Goal: Information Seeking & Learning: Learn about a topic

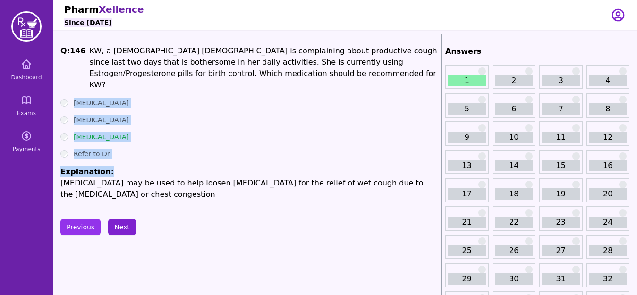
click at [123, 219] on button "Next" at bounding box center [122, 227] width 28 height 16
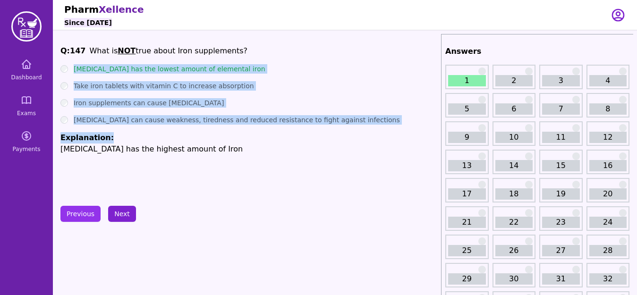
click at [121, 216] on button "Next" at bounding box center [122, 214] width 28 height 16
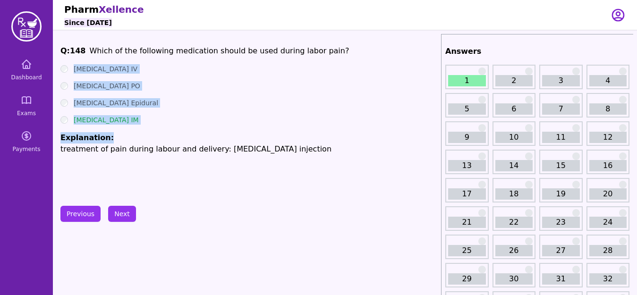
click at [152, 135] on li "Explanation: treatment of pain during labour and delivery: [MEDICAL_DATA] injec…" at bounding box center [248, 143] width 377 height 23
drag, startPoint x: 74, startPoint y: 68, endPoint x: 127, endPoint y: 126, distance: 78.8
click at [127, 126] on ul "[MEDICAL_DATA] IV [MEDICAL_DATA] PO [MEDICAL_DATA] Epidural [MEDICAL_DATA] IM E…" at bounding box center [248, 109] width 377 height 91
click at [121, 217] on button "Next" at bounding box center [122, 214] width 28 height 16
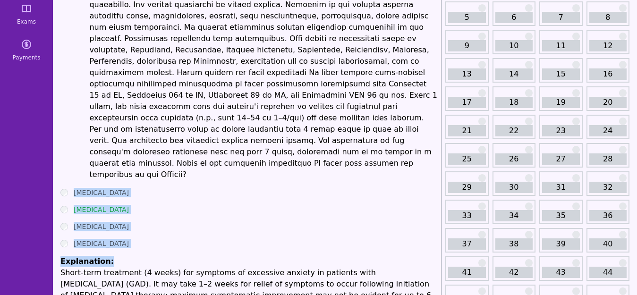
scroll to position [89, 0]
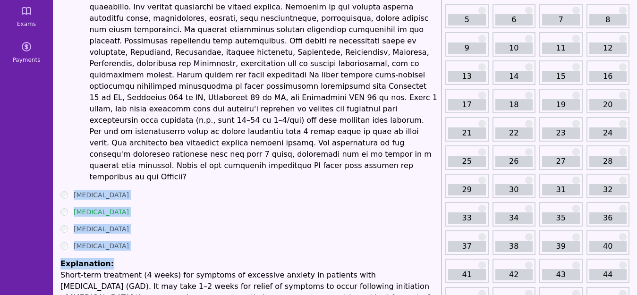
click at [133, 202] on ul "[MEDICAL_DATA] [MEDICAL_DATA] [MEDICAL_DATA] [MEDICAL_DATA] Explanation: Short-…" at bounding box center [248, 258] width 377 height 136
drag, startPoint x: 73, startPoint y: 162, endPoint x: 117, endPoint y: 210, distance: 64.8
click at [117, 210] on ul "[MEDICAL_DATA] [MEDICAL_DATA] [MEDICAL_DATA] [MEDICAL_DATA] Explanation: Short-…" at bounding box center [248, 258] width 377 height 136
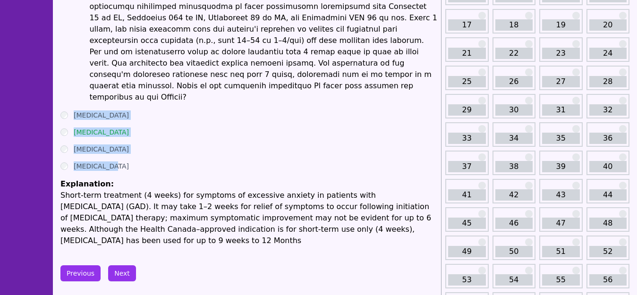
scroll to position [174, 0]
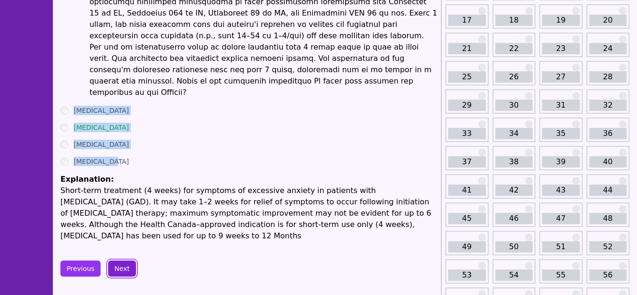
click at [121, 261] on button "Next" at bounding box center [122, 269] width 28 height 16
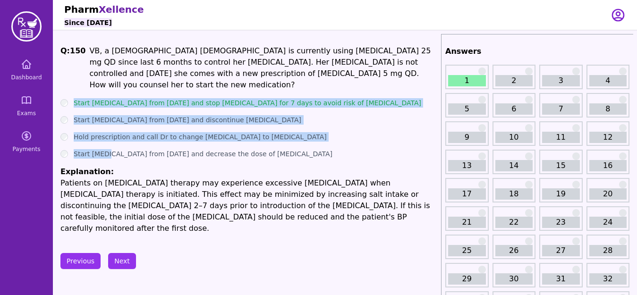
click at [351, 101] on ul "Start [MEDICAL_DATA] from [DATE] and stop [MEDICAL_DATA] for 7 days to avoid ri…" at bounding box center [248, 166] width 377 height 136
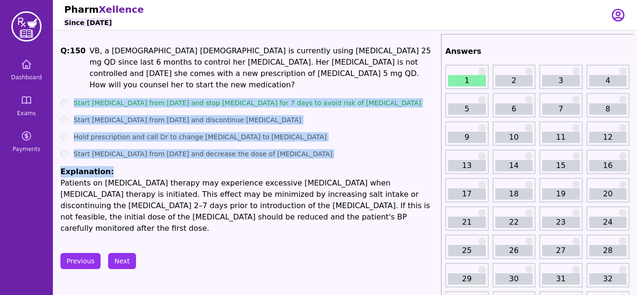
drag, startPoint x: 73, startPoint y: 88, endPoint x: 111, endPoint y: 158, distance: 79.2
click at [111, 158] on ul "Start [MEDICAL_DATA] from [DATE] and stop [MEDICAL_DATA] for 7 days to avoid ri…" at bounding box center [248, 166] width 377 height 136
click at [122, 253] on button "Next" at bounding box center [122, 261] width 28 height 16
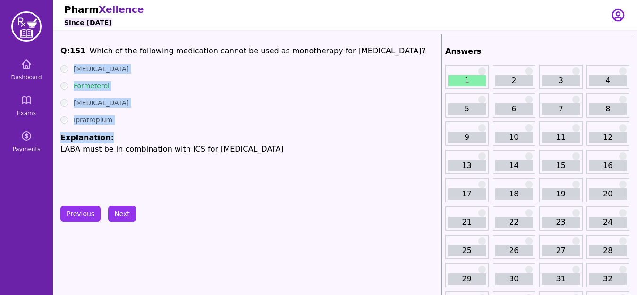
click at [130, 116] on div "Ipratropium" at bounding box center [248, 119] width 377 height 9
drag, startPoint x: 76, startPoint y: 68, endPoint x: 116, endPoint y: 138, distance: 80.6
click at [116, 138] on ul "[MEDICAL_DATA] Formeterol [MEDICAL_DATA] Ipratropium Explanation: LABA must be …" at bounding box center [248, 109] width 377 height 91
click at [128, 216] on button "Next" at bounding box center [122, 214] width 28 height 16
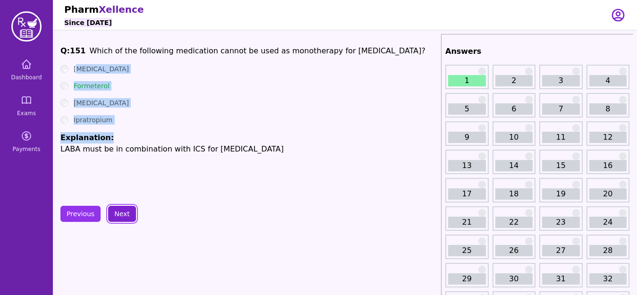
click at [121, 212] on button "Next" at bounding box center [122, 214] width 28 height 16
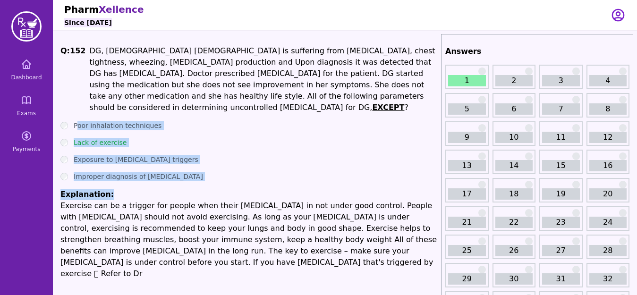
click at [193, 172] on div "Improper diagnosis of [MEDICAL_DATA]" at bounding box center [248, 176] width 377 height 9
drag, startPoint x: 76, startPoint y: 111, endPoint x: 113, endPoint y: 184, distance: 81.9
click at [113, 184] on ul "Poor inhalation techniques Lack of exercise Exposure to [MEDICAL_DATA] triggers…" at bounding box center [248, 200] width 377 height 159
click at [85, 138] on label "Lack of exercise" at bounding box center [100, 142] width 53 height 9
drag, startPoint x: 69, startPoint y: 110, endPoint x: 115, endPoint y: 183, distance: 86.3
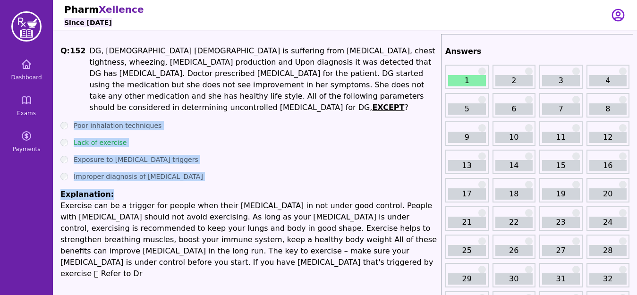
click at [115, 183] on ul "Poor inhalation techniques Lack of exercise Exposure to [MEDICAL_DATA] triggers…" at bounding box center [248, 200] width 377 height 159
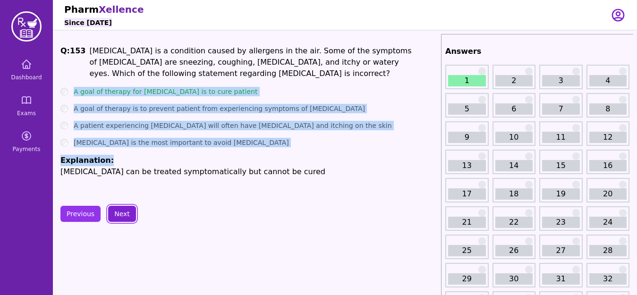
click at [120, 213] on button "Next" at bounding box center [122, 214] width 28 height 16
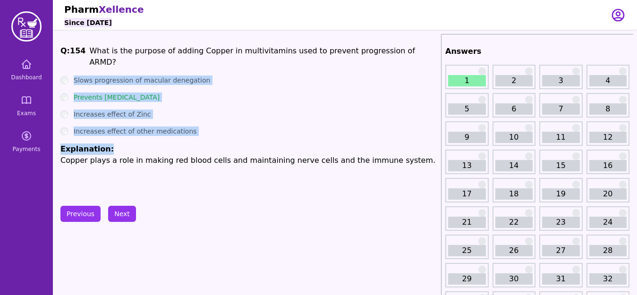
click at [204, 126] on div "Increases effect of other medications" at bounding box center [248, 130] width 377 height 9
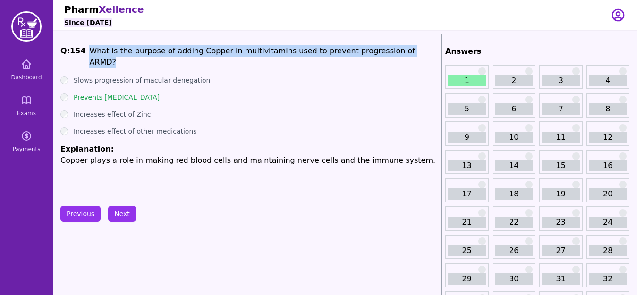
drag, startPoint x: 87, startPoint y: 51, endPoint x: 408, endPoint y: 44, distance: 321.0
copy p "What is the purpose of adding Copper in multivitamins used to prevent progressi…"
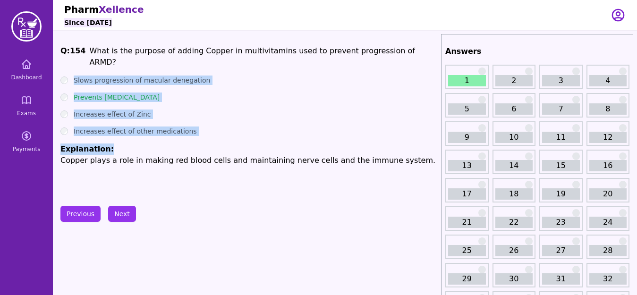
drag, startPoint x: 72, startPoint y: 66, endPoint x: 115, endPoint y: 136, distance: 82.4
click at [115, 136] on ul "Slows progression of macular denegation Prevents [MEDICAL_DATA] Increases effec…" at bounding box center [248, 121] width 377 height 91
click at [121, 212] on button "Next" at bounding box center [122, 214] width 28 height 16
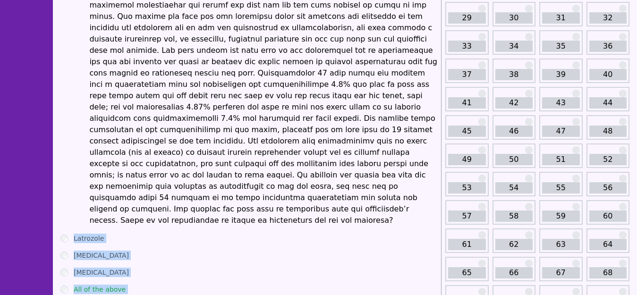
scroll to position [266, 0]
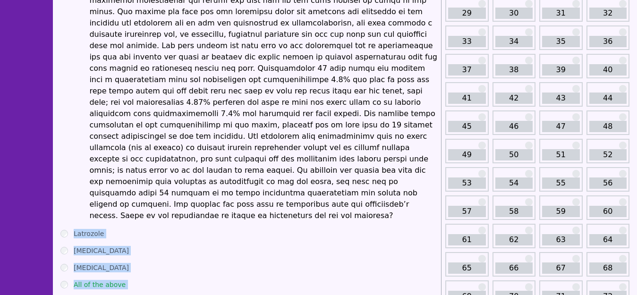
click at [129, 280] on div "All of the above" at bounding box center [248, 284] width 377 height 9
drag, startPoint x: 69, startPoint y: 173, endPoint x: 124, endPoint y: 243, distance: 89.1
click at [124, 243] on ul "Latrozole [MEDICAL_DATA] [MEDICAL_DATA] All of the above Explanation: Drugs cau…" at bounding box center [248, 274] width 377 height 91
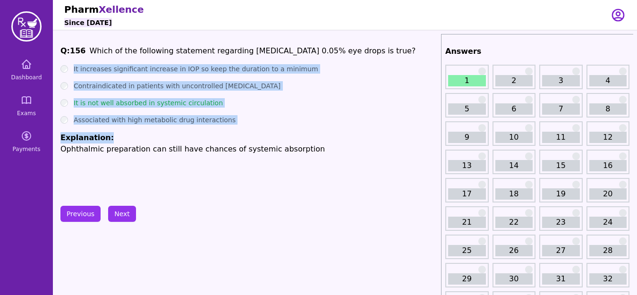
drag, startPoint x: 69, startPoint y: 67, endPoint x: 110, endPoint y: 133, distance: 77.6
click at [110, 133] on ul "It increases significant increase in IOP so keep the duration to a minimum Cont…" at bounding box center [248, 109] width 377 height 91
click at [118, 131] on ul "It increases significant increase in IOP so keep the duration to a minimum Cont…" at bounding box center [248, 109] width 377 height 91
click at [178, 122] on label "Associated with high metabolic drug interactions" at bounding box center [155, 119] width 162 height 9
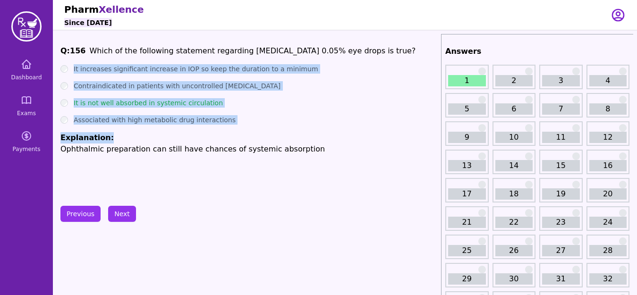
drag, startPoint x: 70, startPoint y: 63, endPoint x: 114, endPoint y: 135, distance: 84.4
click at [114, 135] on div "Q: 156 Which of the following statement regarding [MEDICAL_DATA] 0.05% eye drop…" at bounding box center [248, 116] width 377 height 142
click at [118, 214] on button "Next" at bounding box center [122, 214] width 28 height 16
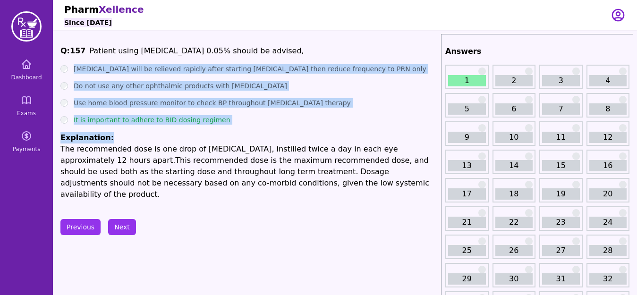
click at [107, 149] on p "The recommended dose is one drop of [MEDICAL_DATA], instilled twice a day in ea…" at bounding box center [248, 171] width 377 height 57
drag, startPoint x: 70, startPoint y: 67, endPoint x: 115, endPoint y: 135, distance: 81.3
click at [115, 135] on ul "[MEDICAL_DATA] will be relieved rapidly after starting [MEDICAL_DATA] then redu…" at bounding box center [248, 132] width 377 height 136
click at [127, 219] on button "Next" at bounding box center [122, 227] width 28 height 16
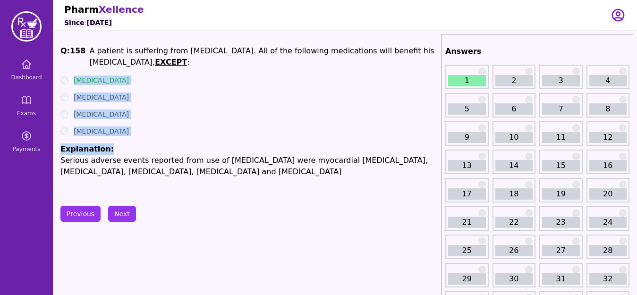
click at [142, 143] on li "Explanation: Serious adverse events reported from use of [MEDICAL_DATA] were my…" at bounding box center [248, 160] width 377 height 34
drag, startPoint x: 71, startPoint y: 82, endPoint x: 110, endPoint y: 148, distance: 76.6
click at [110, 148] on ul "[MEDICAL_DATA] [MEDICAL_DATA] [MEDICAL_DATA] [MEDICAL_DATA] Explanation: Seriou…" at bounding box center [248, 127] width 377 height 102
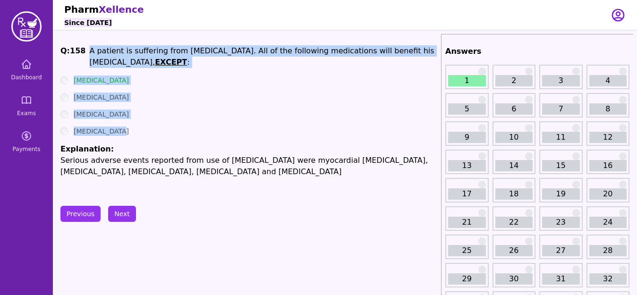
drag, startPoint x: 83, startPoint y: 46, endPoint x: 117, endPoint y: 130, distance: 90.6
click at [117, 130] on div "Q: 158 A patient is suffering from [MEDICAL_DATA]. All of the following medicat…" at bounding box center [248, 116] width 377 height 142
copy div "A patient is suffering from [MEDICAL_DATA]. All of the following medications wi…"
click at [164, 105] on ul "[MEDICAL_DATA] [MEDICAL_DATA] [MEDICAL_DATA] [MEDICAL_DATA] Explanation: Seriou…" at bounding box center [248, 127] width 377 height 102
drag, startPoint x: 85, startPoint y: 53, endPoint x: 140, endPoint y: 105, distance: 75.8
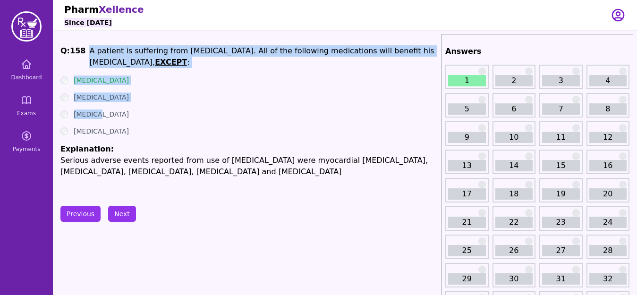
click at [140, 105] on div "Q: 158 A patient is suffering from [MEDICAL_DATA]. All of the following medicat…" at bounding box center [248, 116] width 377 height 142
click at [140, 105] on ul "[MEDICAL_DATA] [MEDICAL_DATA] [MEDICAL_DATA] [MEDICAL_DATA] Explanation: Seriou…" at bounding box center [248, 127] width 377 height 102
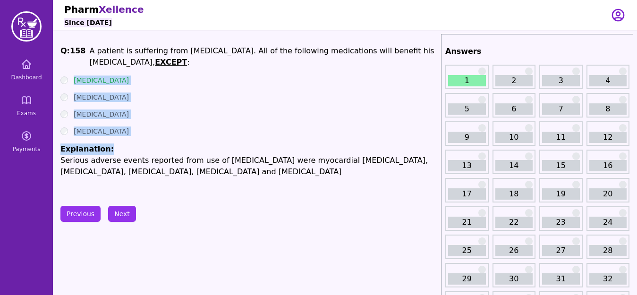
drag, startPoint x: 74, startPoint y: 79, endPoint x: 112, endPoint y: 136, distance: 68.7
click at [112, 136] on div "Q: 158 A patient is suffering from [MEDICAL_DATA]. All of the following medicat…" at bounding box center [248, 116] width 377 height 142
click at [118, 210] on button "Next" at bounding box center [122, 214] width 28 height 16
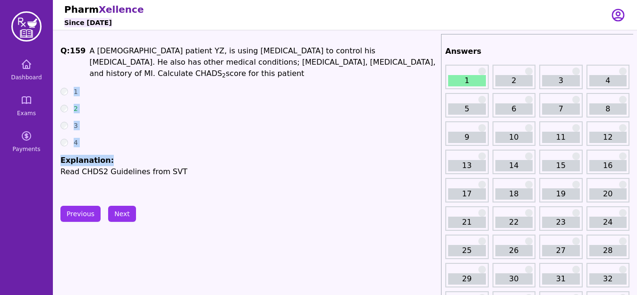
click at [135, 121] on div "3" at bounding box center [248, 125] width 377 height 9
drag, startPoint x: 69, startPoint y: 76, endPoint x: 84, endPoint y: 132, distance: 57.4
click at [84, 132] on ul "1 2 3 4 Explanation: Read CHDS2 Guidelines from SVT" at bounding box center [248, 132] width 377 height 91
click at [124, 215] on button "Next" at bounding box center [122, 214] width 28 height 16
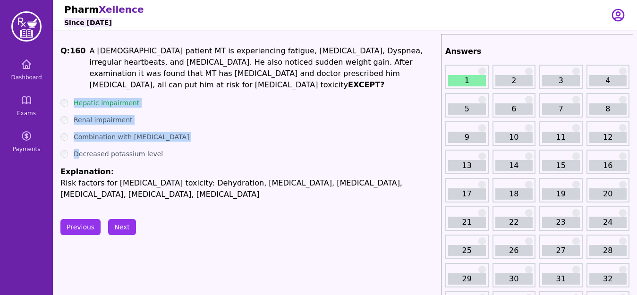
click at [189, 132] on div "Combination with [MEDICAL_DATA]" at bounding box center [248, 136] width 377 height 9
drag, startPoint x: 73, startPoint y: 85, endPoint x: 110, endPoint y: 160, distance: 83.6
click at [110, 160] on div "Q: 160 A [DEMOGRAPHIC_DATA] patient MT is experiencing fatigue, [MEDICAL_DATA],…" at bounding box center [248, 122] width 377 height 155
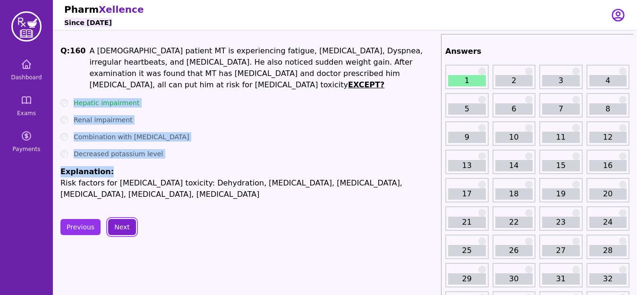
click at [118, 219] on button "Next" at bounding box center [122, 227] width 28 height 16
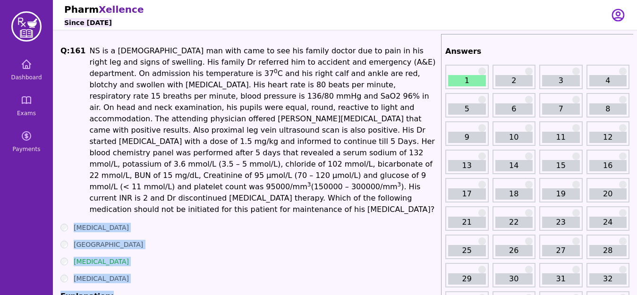
click at [127, 257] on div "[MEDICAL_DATA]" at bounding box center [248, 261] width 377 height 9
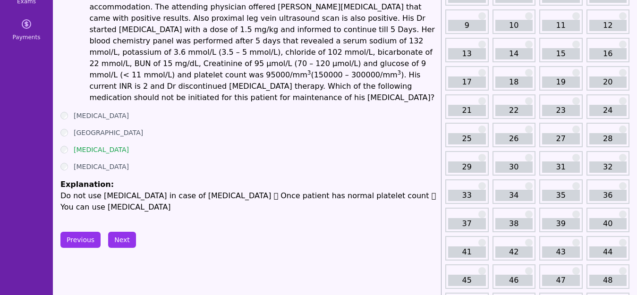
scroll to position [113, 0]
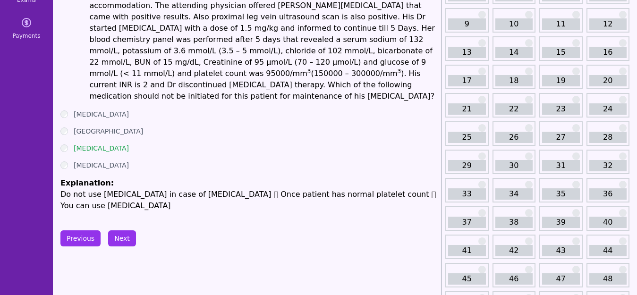
click at [78, 85] on div "Q: 161 NS is a [DEMOGRAPHIC_DATA] man with came to see his family doctor due to…" at bounding box center [248, 71] width 377 height 279
click at [77, 110] on label "[MEDICAL_DATA]" at bounding box center [101, 114] width 55 height 9
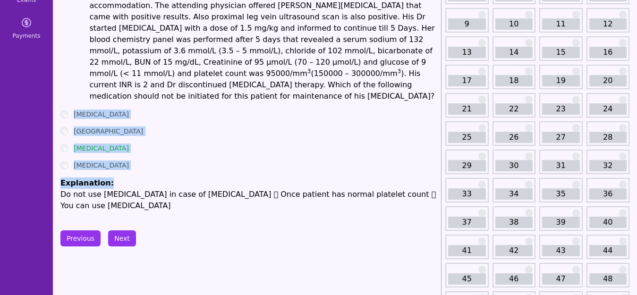
drag, startPoint x: 69, startPoint y: 89, endPoint x: 117, endPoint y: 159, distance: 84.3
click at [117, 159] on ul "[MEDICAL_DATA] [MEDICAL_DATA] [MEDICAL_DATA] [MEDICAL_DATA] Explanation: Do not…" at bounding box center [248, 161] width 377 height 102
click at [120, 230] on button "Next" at bounding box center [122, 238] width 28 height 16
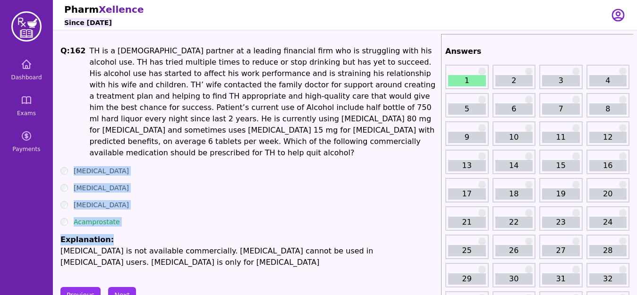
click at [143, 217] on div "Acamprostate" at bounding box center [248, 221] width 377 height 9
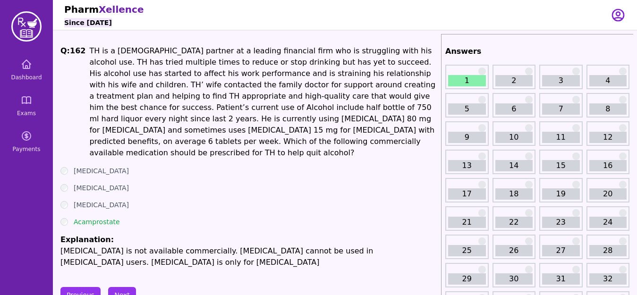
click at [71, 166] on div "[MEDICAL_DATA]" at bounding box center [248, 170] width 377 height 9
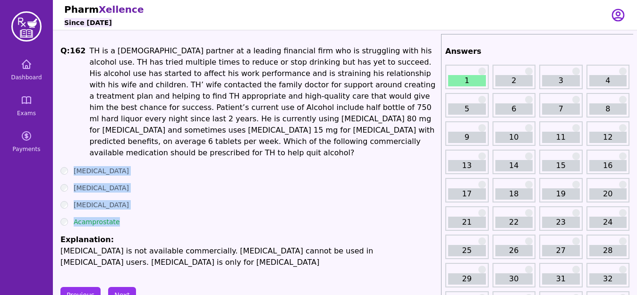
drag, startPoint x: 74, startPoint y: 154, endPoint x: 121, endPoint y: 206, distance: 70.5
click at [121, 206] on div "Q: 162 TH is a [DEMOGRAPHIC_DATA] partner at a leading financial firm who is st…" at bounding box center [248, 156] width 377 height 223
click at [119, 287] on button "Next" at bounding box center [122, 295] width 28 height 16
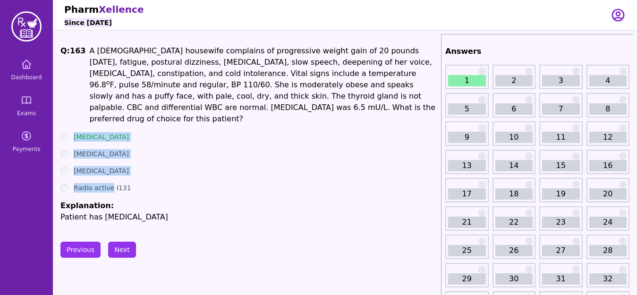
click at [171, 242] on div "Previous Next" at bounding box center [248, 250] width 377 height 16
drag, startPoint x: 71, startPoint y: 118, endPoint x: 119, endPoint y: 189, distance: 86.0
click at [119, 189] on div "Q: 163 A [DEMOGRAPHIC_DATA] housewife complains of progressive weight gain of 2…" at bounding box center [248, 133] width 377 height 177
click at [124, 242] on button "Next" at bounding box center [122, 250] width 28 height 16
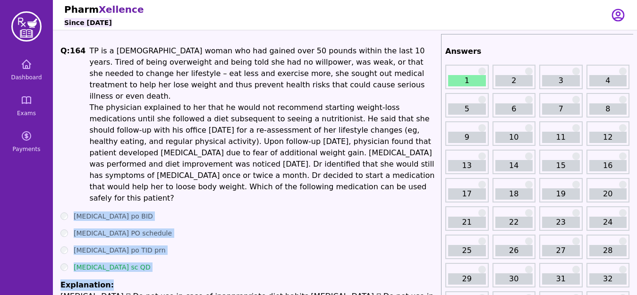
click at [160, 251] on ul "[MEDICAL_DATA] po BID [MEDICAL_DATA] PO schedule [MEDICAL_DATA] po TID prn [MED…" at bounding box center [248, 267] width 377 height 113
drag, startPoint x: 75, startPoint y: 191, endPoint x: 133, endPoint y: 255, distance: 86.6
click at [133, 255] on ul "[MEDICAL_DATA] po BID [MEDICAL_DATA] PO schedule [MEDICAL_DATA] po TID prn [MED…" at bounding box center [248, 267] width 377 height 113
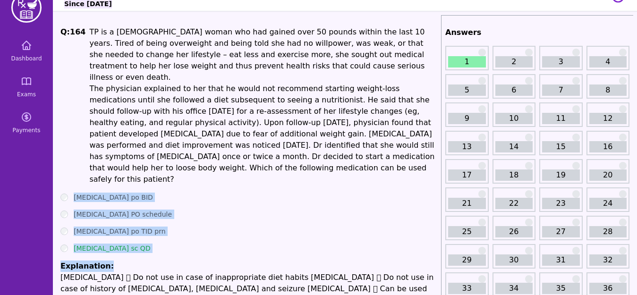
scroll to position [38, 0]
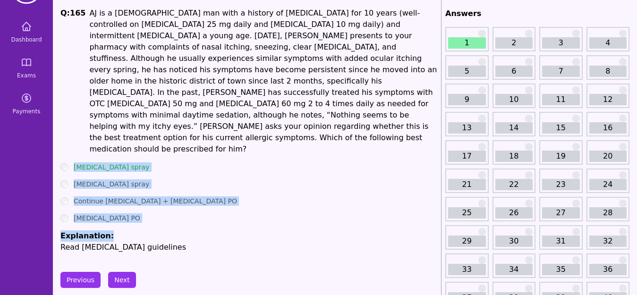
click at [148, 230] on li "Explanation: Read [MEDICAL_DATA] guidelines" at bounding box center [248, 241] width 377 height 23
drag, startPoint x: 73, startPoint y: 123, endPoint x: 127, endPoint y: 183, distance: 80.6
click at [127, 183] on div "Q: 165 AJ is a [DEMOGRAPHIC_DATA] man with a history of [MEDICAL_DATA] for 10 y…" at bounding box center [248, 130] width 377 height 245
click at [119, 272] on button "Next" at bounding box center [122, 280] width 28 height 16
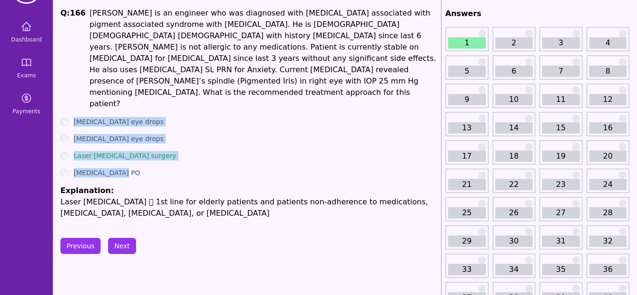
click at [185, 134] on div "[MEDICAL_DATA] eye drops" at bounding box center [248, 138] width 377 height 9
drag, startPoint x: 72, startPoint y: 95, endPoint x: 101, endPoint y: 149, distance: 60.8
click at [101, 149] on ul "[MEDICAL_DATA] eye drops [MEDICAL_DATA] eye drops Laser [MEDICAL_DATA] surgery …" at bounding box center [248, 168] width 377 height 102
click at [109, 161] on ul "[MEDICAL_DATA] eye drops [MEDICAL_DATA] eye drops Laser [MEDICAL_DATA] surgery …" at bounding box center [248, 168] width 377 height 102
drag, startPoint x: 73, startPoint y: 95, endPoint x: 112, endPoint y: 170, distance: 84.5
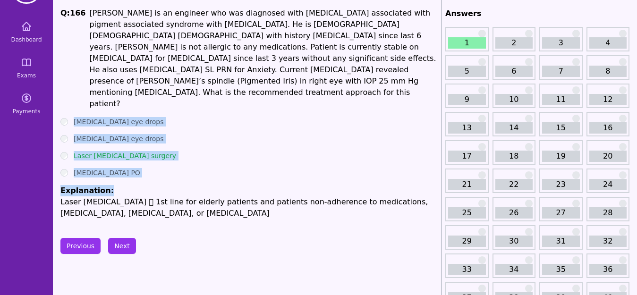
click at [112, 170] on ul "[MEDICAL_DATA] eye drops [MEDICAL_DATA] eye drops Laser [MEDICAL_DATA] surgery …" at bounding box center [248, 168] width 377 height 102
click at [125, 238] on button "Next" at bounding box center [122, 246] width 28 height 16
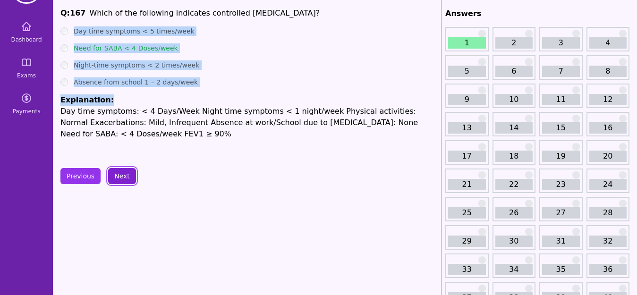
click at [114, 176] on button "Next" at bounding box center [122, 176] width 28 height 16
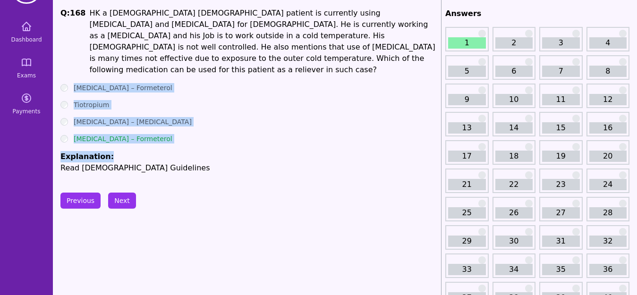
click at [141, 137] on ul "[MEDICAL_DATA] – Formeterol Tiotropium [MEDICAL_DATA] – [MEDICAL_DATA] [MEDICAL…" at bounding box center [248, 128] width 377 height 91
drag, startPoint x: 70, startPoint y: 71, endPoint x: 147, endPoint y: 135, distance: 100.2
click at [147, 135] on div "Q: 168 HK a [DEMOGRAPHIC_DATA] [DEMOGRAPHIC_DATA] patient is currently using [M…" at bounding box center [248, 91] width 377 height 166
click at [188, 134] on div "[MEDICAL_DATA] – Formeterol" at bounding box center [248, 138] width 377 height 9
drag, startPoint x: 76, startPoint y: 76, endPoint x: 109, endPoint y: 144, distance: 75.8
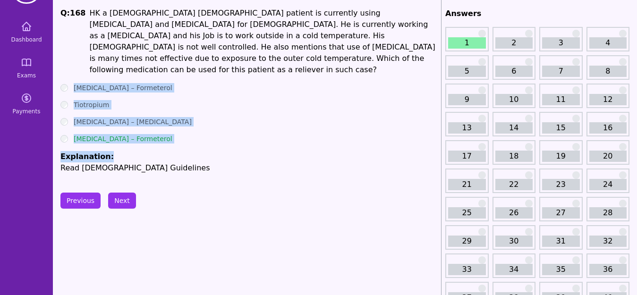
click at [109, 144] on ul "[MEDICAL_DATA] – Formeterol Tiotropium [MEDICAL_DATA] – [MEDICAL_DATA] [MEDICAL…" at bounding box center [248, 128] width 377 height 91
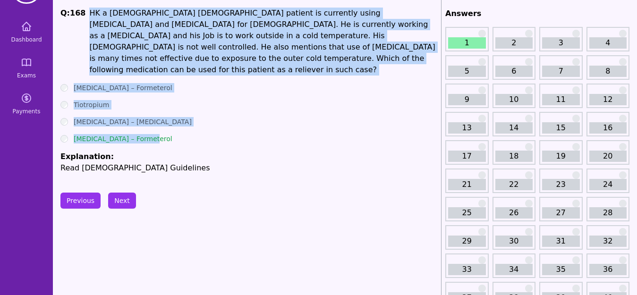
drag, startPoint x: 85, startPoint y: 16, endPoint x: 154, endPoint y: 129, distance: 132.8
click at [154, 129] on div "Q: 168 HK a [DEMOGRAPHIC_DATA] [DEMOGRAPHIC_DATA] patient is currently using [M…" at bounding box center [248, 91] width 377 height 166
copy div "HK a [DEMOGRAPHIC_DATA] [DEMOGRAPHIC_DATA] patient is currently using [MEDICAL_…"
click at [124, 193] on button "Next" at bounding box center [122, 201] width 28 height 16
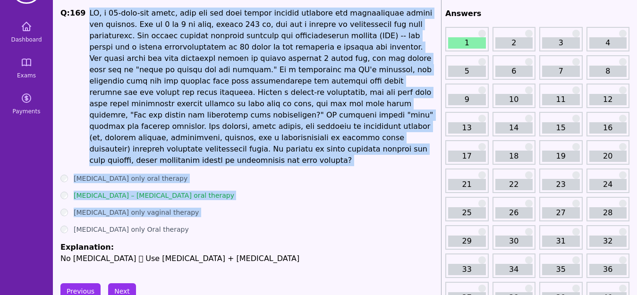
click at [161, 213] on ul "[MEDICAL_DATA] only oral therapy [MEDICAL_DATA] – [MEDICAL_DATA] oral therapy […" at bounding box center [248, 219] width 377 height 91
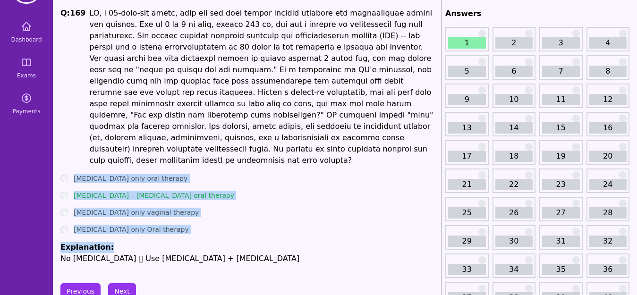
drag, startPoint x: 73, startPoint y: 160, endPoint x: 115, endPoint y: 228, distance: 78.9
click at [115, 228] on ul "[MEDICAL_DATA] only oral therapy [MEDICAL_DATA] – [MEDICAL_DATA] oral therapy […" at bounding box center [248, 219] width 377 height 91
click at [124, 283] on button "Next" at bounding box center [122, 291] width 28 height 16
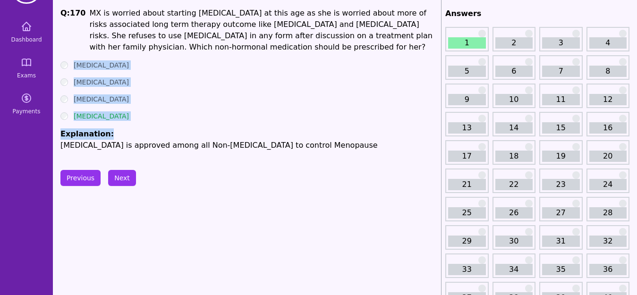
click at [222, 110] on ul "[MEDICAL_DATA] [MEDICAL_DATA] [MEDICAL_DATA] [MEDICAL_DATA] Explanation: [MEDIC…" at bounding box center [248, 105] width 377 height 91
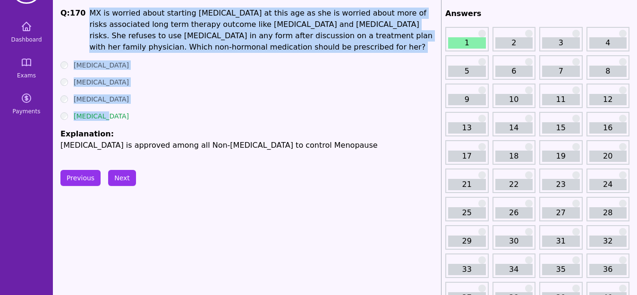
drag, startPoint x: 84, startPoint y: 12, endPoint x: 106, endPoint y: 109, distance: 99.2
click at [106, 109] on div "Q: 170 MX is worried about starting [MEDICAL_DATA] at this age as she is worrie…" at bounding box center [248, 79] width 377 height 143
copy div "MX is worried about starting [MEDICAL_DATA] at this age as she is worried about…"
click at [127, 176] on button "Next" at bounding box center [122, 178] width 28 height 16
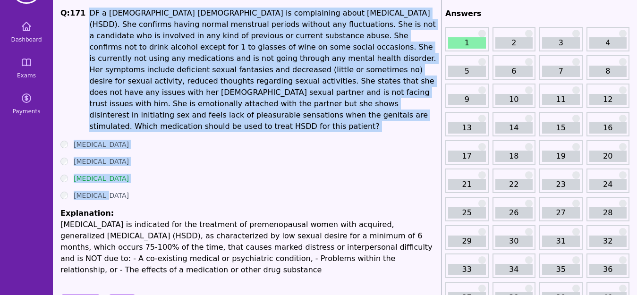
click at [120, 174] on div "[MEDICAL_DATA]" at bounding box center [248, 178] width 377 height 9
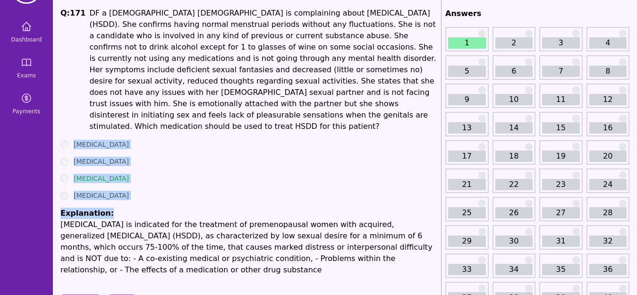
drag, startPoint x: 74, startPoint y: 137, endPoint x: 118, endPoint y: 196, distance: 73.6
click at [118, 196] on ul "[MEDICAL_DATA] [MEDICAL_DATA] [MEDICAL_DATA] [MEDICAL_DATA] Explanation: [MEDIC…" at bounding box center [248, 208] width 377 height 136
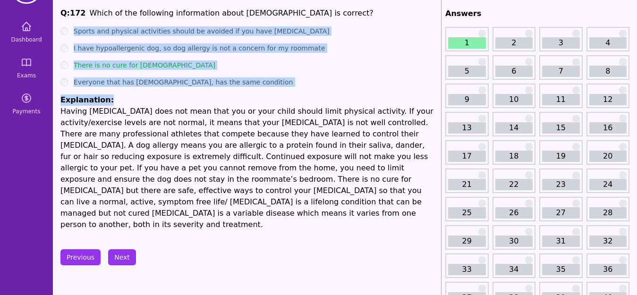
click at [202, 169] on p "Having [MEDICAL_DATA] does not mean that you or your child should limit physica…" at bounding box center [248, 168] width 377 height 125
drag, startPoint x: 75, startPoint y: 28, endPoint x: 128, endPoint y: 94, distance: 84.9
click at [128, 94] on ul "Sports and physical activities should be avoided if you have [MEDICAL_DATA] I h…" at bounding box center [248, 128] width 377 height 204
click at [126, 249] on button "Next" at bounding box center [122, 257] width 28 height 16
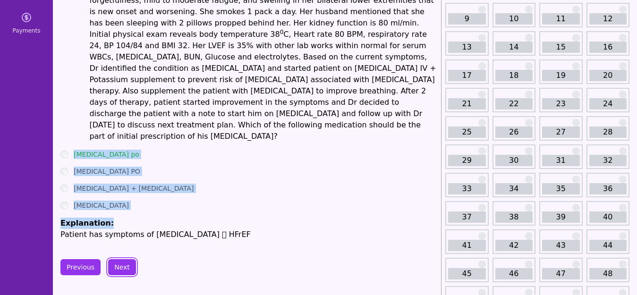
scroll to position [151, 0]
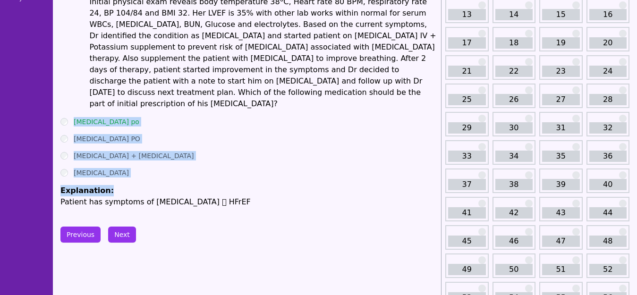
click at [118, 148] on ul "[MEDICAL_DATA] po [MEDICAL_DATA] PO [MEDICAL_DATA] + [MEDICAL_DATA] [MEDICAL_DA…" at bounding box center [248, 162] width 377 height 91
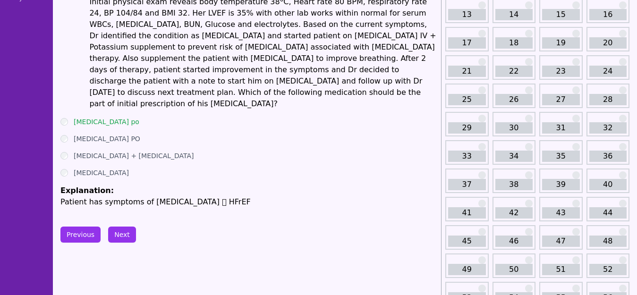
click at [72, 117] on div "[MEDICAL_DATA] po" at bounding box center [248, 121] width 377 height 9
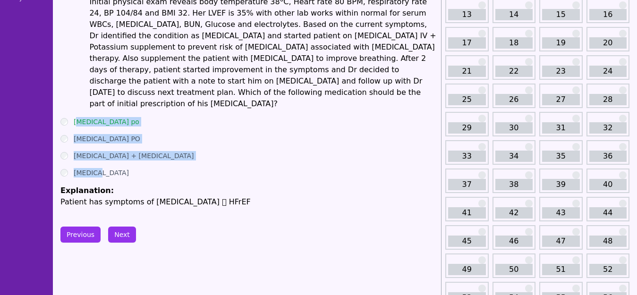
drag, startPoint x: 76, startPoint y: 86, endPoint x: 103, endPoint y: 138, distance: 59.1
click at [103, 138] on ul "[MEDICAL_DATA] po [MEDICAL_DATA] PO [MEDICAL_DATA] + [MEDICAL_DATA] [MEDICAL_DA…" at bounding box center [248, 162] width 377 height 91
drag, startPoint x: 71, startPoint y: 85, endPoint x: 95, endPoint y: 137, distance: 57.0
click at [95, 137] on ul "[MEDICAL_DATA] po [MEDICAL_DATA] PO [MEDICAL_DATA] + [MEDICAL_DATA] [MEDICAL_DA…" at bounding box center [248, 162] width 377 height 91
click at [128, 227] on button "Next" at bounding box center [122, 235] width 28 height 16
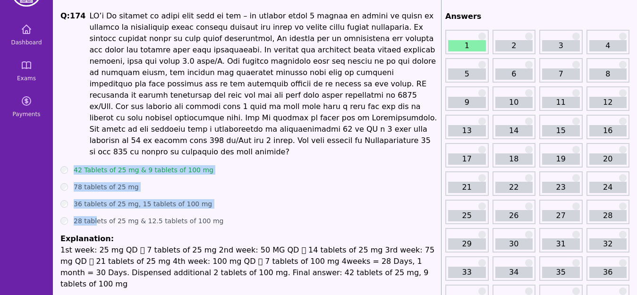
scroll to position [23, 0]
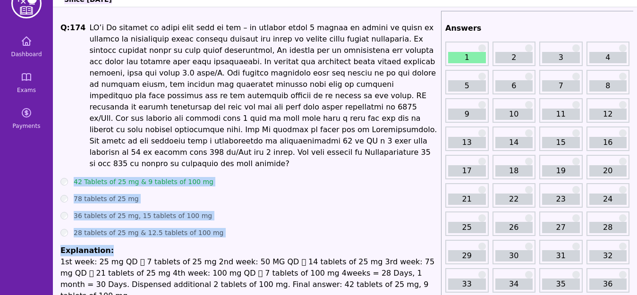
drag, startPoint x: 70, startPoint y: 152, endPoint x: 114, endPoint y: 224, distance: 84.8
click at [114, 224] on div "Q: 174 42 Tablets of 25 mg & 9 tablets of 100 mg 78 tablets of 25 mg 36 tablets…" at bounding box center [248, 161] width 377 height 279
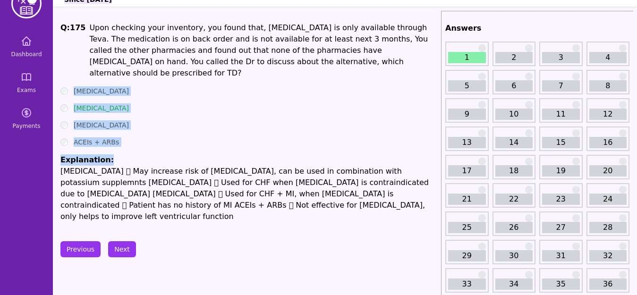
click at [170, 139] on ul "[MEDICAL_DATA] [MEDICAL_DATA] [MEDICAL_DATA] ACEIs + ARBs Explanation: [MEDICAL…" at bounding box center [248, 154] width 377 height 136
drag, startPoint x: 71, startPoint y: 78, endPoint x: 120, endPoint y: 126, distance: 69.1
click at [120, 126] on ul "[MEDICAL_DATA] [MEDICAL_DATA] [MEDICAL_DATA] ACEIs + ARBs Explanation: [MEDICAL…" at bounding box center [248, 154] width 377 height 136
click at [123, 241] on button "Next" at bounding box center [122, 249] width 28 height 16
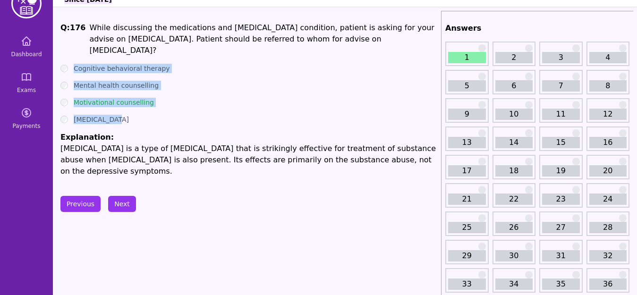
click at [139, 115] on ul "Cognitive behavioral therapy Mental health counselling Motivational counselling…" at bounding box center [248, 120] width 377 height 113
drag, startPoint x: 72, startPoint y: 52, endPoint x: 118, endPoint y: 118, distance: 80.5
click at [118, 118] on div "Q: 176 While discussing the medications and [MEDICAL_DATA] condition, patient i…" at bounding box center [248, 99] width 377 height 155
click at [125, 196] on button "Next" at bounding box center [122, 204] width 28 height 16
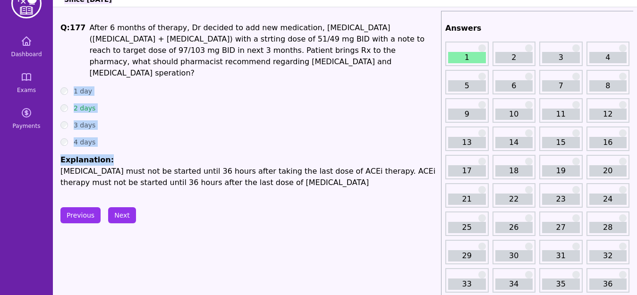
click at [138, 120] on div "3 days" at bounding box center [248, 124] width 377 height 9
drag, startPoint x: 65, startPoint y: 75, endPoint x: 106, endPoint y: 133, distance: 71.1
click at [106, 133] on ul "1 day 2 days 3 days 4 days Explanation: [MEDICAL_DATA] must not be started unti…" at bounding box center [248, 137] width 377 height 102
click at [121, 207] on button "Next" at bounding box center [122, 215] width 28 height 16
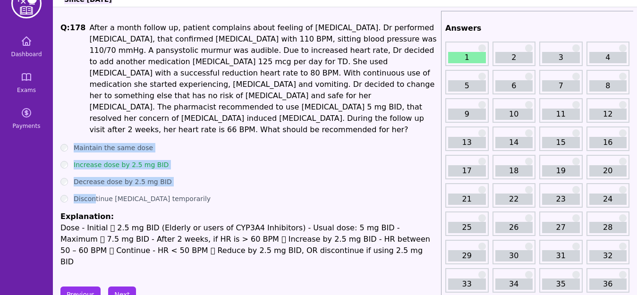
click at [211, 164] on ul "Maintain the same dose Increase dose by 2.5 mg BID Decrease dose by 2.5 mg BID …" at bounding box center [248, 205] width 377 height 125
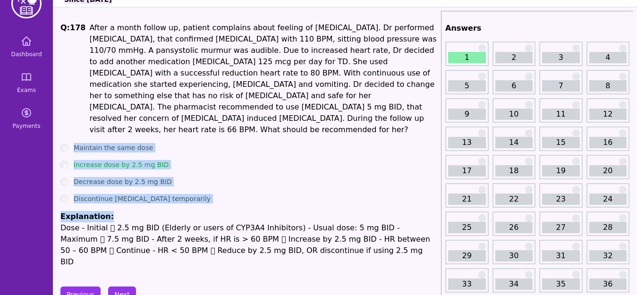
drag, startPoint x: 76, startPoint y: 125, endPoint x: 107, endPoint y: 186, distance: 68.8
click at [107, 186] on ul "Maintain the same dose Increase dose by 2.5 mg BID Decrease dose by 2.5 mg BID …" at bounding box center [248, 205] width 377 height 125
click at [118, 287] on button "Next" at bounding box center [122, 295] width 28 height 16
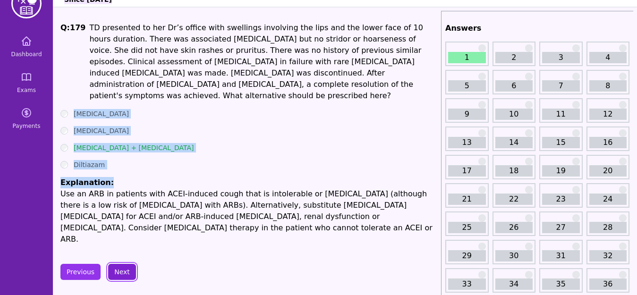
click at [119, 264] on button "Next" at bounding box center [122, 272] width 28 height 16
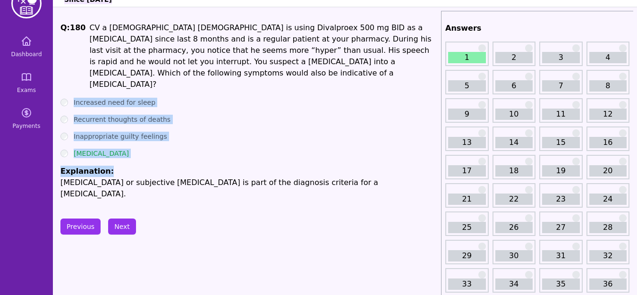
click at [177, 141] on ul "Increased need for sleep Recurrent thoughts of deaths Inappropriate guilty feel…" at bounding box center [248, 149] width 377 height 102
drag, startPoint x: 72, startPoint y: 73, endPoint x: 119, endPoint y: 140, distance: 82.4
click at [119, 140] on div "Q: 180 CV a [DEMOGRAPHIC_DATA] [DEMOGRAPHIC_DATA] is using Divalproex 500 mg BI…" at bounding box center [248, 110] width 377 height 177
click at [119, 140] on ul "Increased need for sleep Recurrent thoughts of deaths Inappropriate guilty feel…" at bounding box center [248, 149] width 377 height 102
drag, startPoint x: 69, startPoint y: 72, endPoint x: 112, endPoint y: 150, distance: 88.9
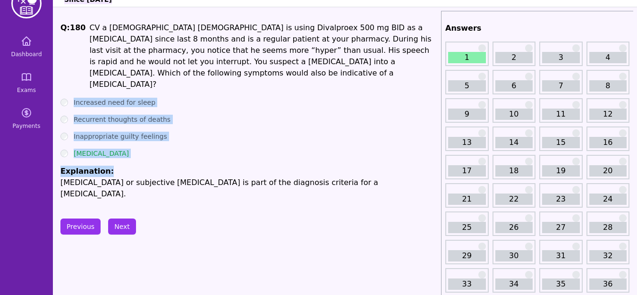
click at [112, 150] on div "Q: 180 CV a [DEMOGRAPHIC_DATA] [DEMOGRAPHIC_DATA] is using Divalproex 500 mg BI…" at bounding box center [248, 110] width 377 height 177
click at [117, 219] on button "Next" at bounding box center [122, 227] width 28 height 16
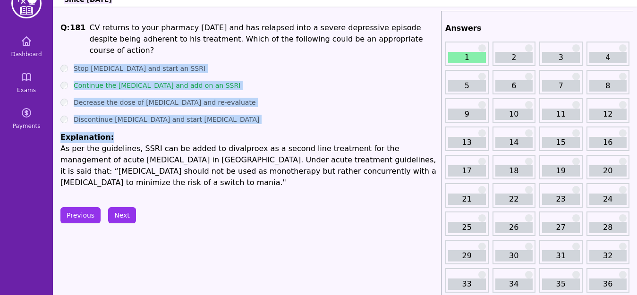
click at [177, 113] on ul "Stop [MEDICAL_DATA] and start an SSRI Continue the [MEDICAL_DATA] and add on an…" at bounding box center [248, 126] width 377 height 125
drag, startPoint x: 75, startPoint y: 54, endPoint x: 107, endPoint y: 127, distance: 80.3
click at [107, 127] on ul "Stop [MEDICAL_DATA] and start an SSRI Continue the [MEDICAL_DATA] and add on an…" at bounding box center [248, 126] width 377 height 125
click at [121, 207] on button "Next" at bounding box center [122, 215] width 28 height 16
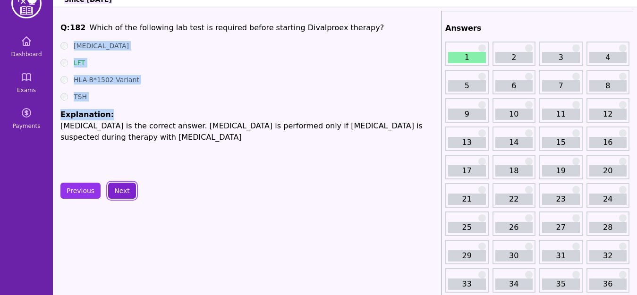
click at [120, 191] on button "Next" at bounding box center [122, 191] width 28 height 16
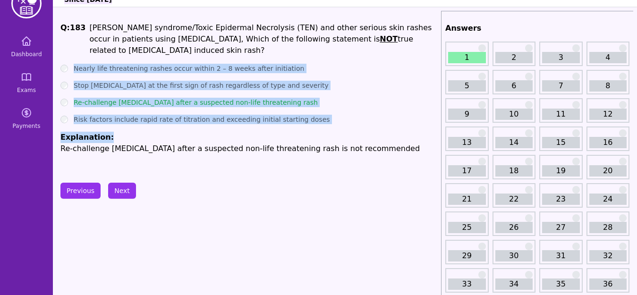
click at [126, 150] on p "Re-challenge [MEDICAL_DATA] after a suspected non-life threatening rash is not …" at bounding box center [248, 148] width 377 height 11
drag, startPoint x: 74, startPoint y: 67, endPoint x: 113, endPoint y: 135, distance: 78.6
click at [113, 135] on ul "Nearly life threatening rashes occur within 2 – 8 weeks after initiation Stop […" at bounding box center [248, 109] width 377 height 91
click at [125, 190] on button "Next" at bounding box center [122, 191] width 28 height 16
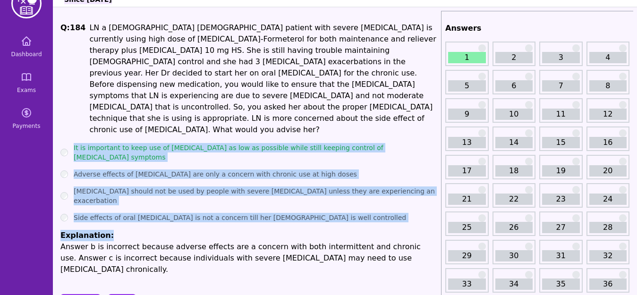
click at [125, 230] on li "Explanation: Answer b is incorrect because adverse effects are a concern with b…" at bounding box center [248, 252] width 377 height 45
drag, startPoint x: 73, startPoint y: 125, endPoint x: 110, endPoint y: 190, distance: 75.5
click at [110, 190] on ul "It is important to keep use of [MEDICAL_DATA] as low as possible while still ke…" at bounding box center [248, 209] width 377 height 132
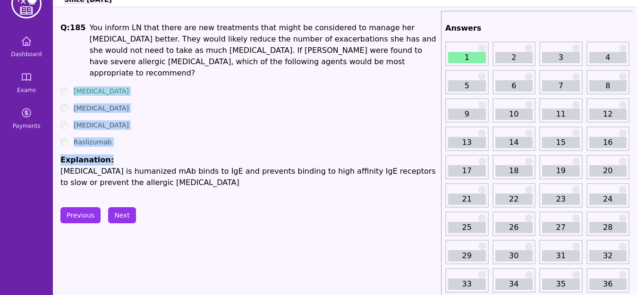
click at [132, 154] on li "Explanation: [MEDICAL_DATA] is humanized mAb binds to IgE and prevents binding …" at bounding box center [248, 171] width 377 height 34
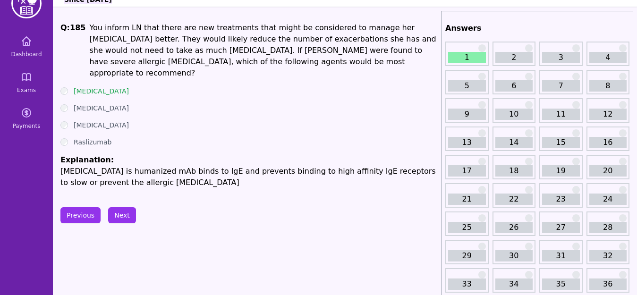
click at [76, 70] on div "Q: 185 You inform LN that there are new treatments that might be considered to …" at bounding box center [248, 105] width 377 height 166
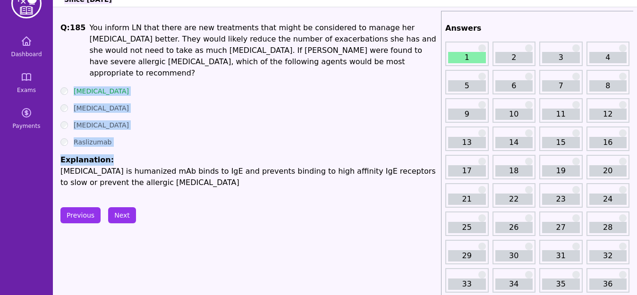
drag, startPoint x: 70, startPoint y: 77, endPoint x: 123, endPoint y: 145, distance: 86.5
click at [123, 145] on ul "[MEDICAL_DATA] [MEDICAL_DATA] [MEDICAL_DATA] Raslizumab Explanation: [MEDICAL_D…" at bounding box center [248, 137] width 377 height 102
click at [124, 209] on button "Next" at bounding box center [122, 215] width 28 height 16
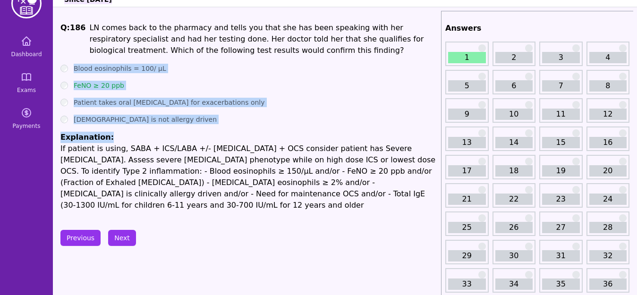
click at [176, 133] on li "Explanation: If patient is using, SABA + ICS/LABA +/- [MEDICAL_DATA] + OCS cons…" at bounding box center [248, 171] width 377 height 79
drag, startPoint x: 75, startPoint y: 65, endPoint x: 118, endPoint y: 133, distance: 81.3
click at [118, 133] on ul "Blood eosinophils = 100/ µL FeNO ≥ 20 ppb Patient takes oral [MEDICAL_DATA] for…" at bounding box center [248, 137] width 377 height 147
click at [123, 230] on button "Next" at bounding box center [122, 238] width 28 height 16
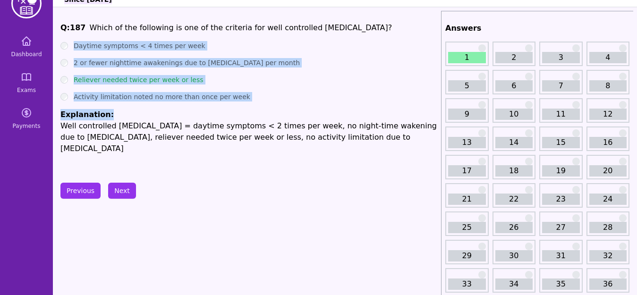
click at [167, 124] on p "Well controlled [MEDICAL_DATA] = daytime symptoms < 2 times per week, no night-…" at bounding box center [248, 137] width 377 height 34
drag, startPoint x: 69, startPoint y: 42, endPoint x: 106, endPoint y: 99, distance: 68.3
click at [106, 99] on ul "Daytime symptoms < 4 times per week 2 or fewer nighttime awakenings due to [MED…" at bounding box center [248, 97] width 377 height 113
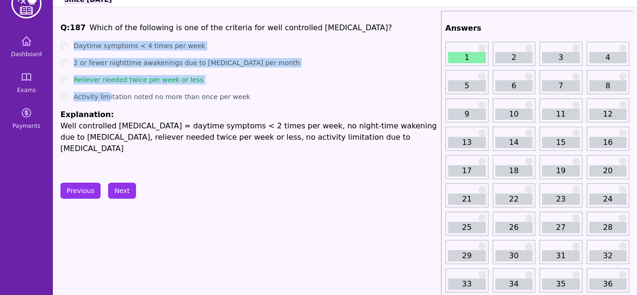
click at [109, 110] on li "Explanation: Well controlled [MEDICAL_DATA] = daytime symptoms < 2 times per we…" at bounding box center [248, 131] width 377 height 45
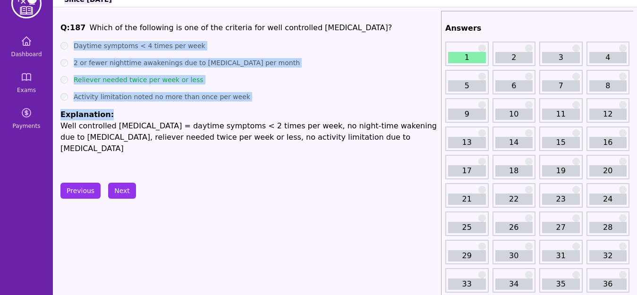
drag, startPoint x: 70, startPoint y: 46, endPoint x: 113, endPoint y: 112, distance: 79.0
click at [113, 112] on ul "Daytime symptoms < 4 times per week 2 or fewer nighttime awakenings due to [MED…" at bounding box center [248, 97] width 377 height 113
click at [118, 191] on button "Next" at bounding box center [122, 191] width 28 height 16
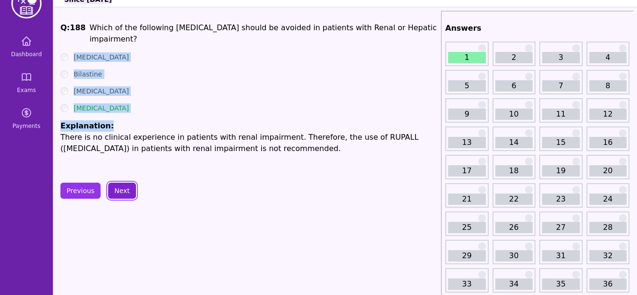
click at [118, 189] on button "Next" at bounding box center [122, 191] width 28 height 16
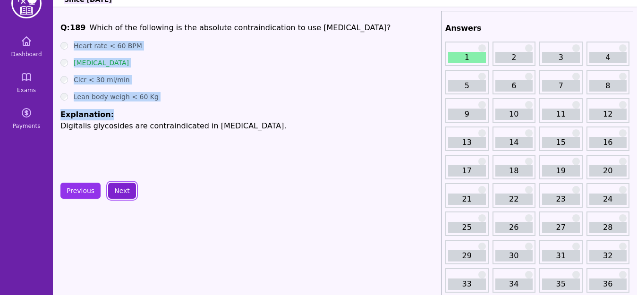
click at [118, 189] on button "Next" at bounding box center [122, 191] width 28 height 16
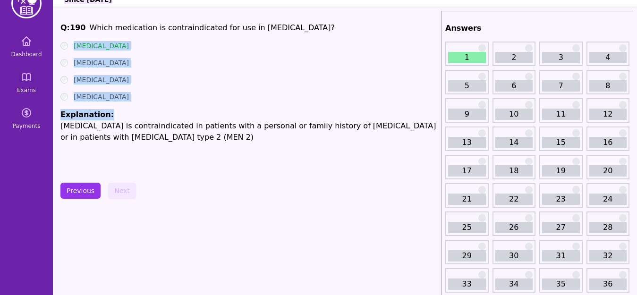
click at [125, 192] on div "Previous Next" at bounding box center [98, 191] width 76 height 16
drag, startPoint x: 71, startPoint y: 42, endPoint x: 109, endPoint y: 104, distance: 72.5
click at [109, 104] on ul "[MEDICAL_DATA] [MEDICAL_DATA] [MEDICAL_DATA] [MEDICAL_DATA] Explanation: [MEDIC…" at bounding box center [248, 92] width 377 height 102
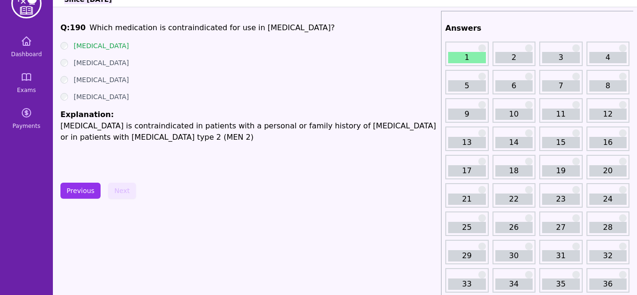
click at [122, 189] on div "Previous Next" at bounding box center [98, 191] width 76 height 16
click at [30, 45] on icon at bounding box center [26, 41] width 8 height 8
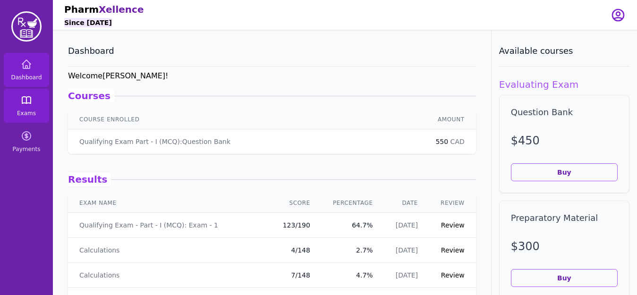
click at [32, 105] on link "Exams" at bounding box center [26, 106] width 45 height 34
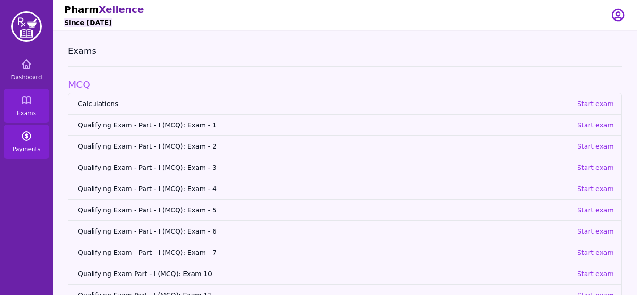
click at [26, 141] on icon at bounding box center [26, 135] width 11 height 11
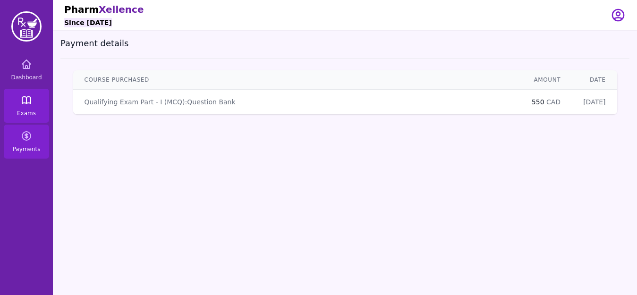
click at [27, 104] on icon at bounding box center [26, 99] width 11 height 11
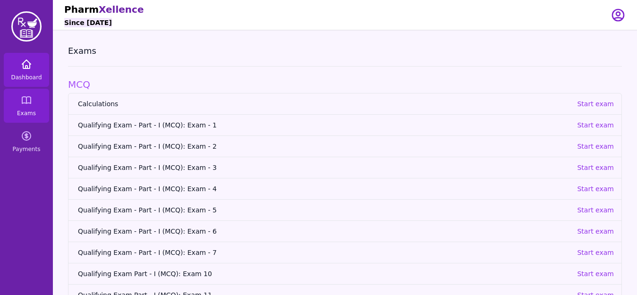
click at [21, 76] on span "Dashboard" at bounding box center [26, 78] width 31 height 8
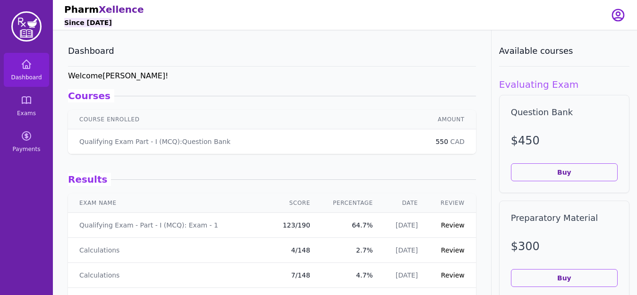
click at [466, 173] on div "Results" at bounding box center [272, 179] width 408 height 13
